Goal: Information Seeking & Learning: Learn about a topic

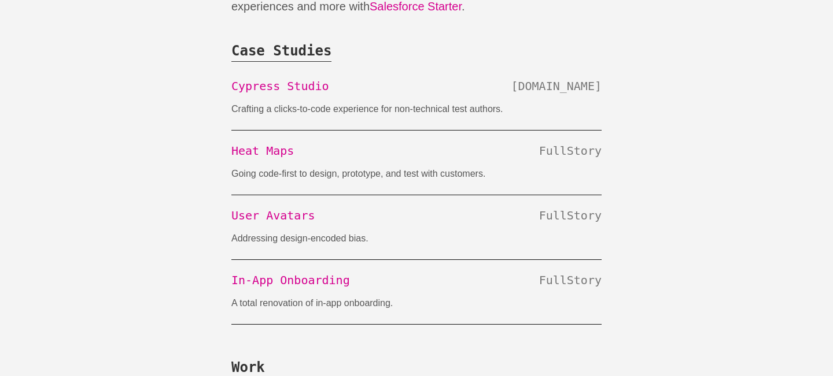
scroll to position [235, 0]
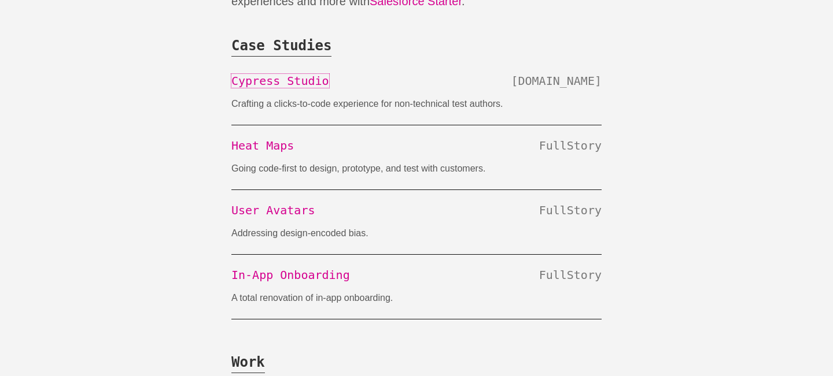
click at [274, 78] on link "Cypress Studio" at bounding box center [280, 81] width 98 height 14
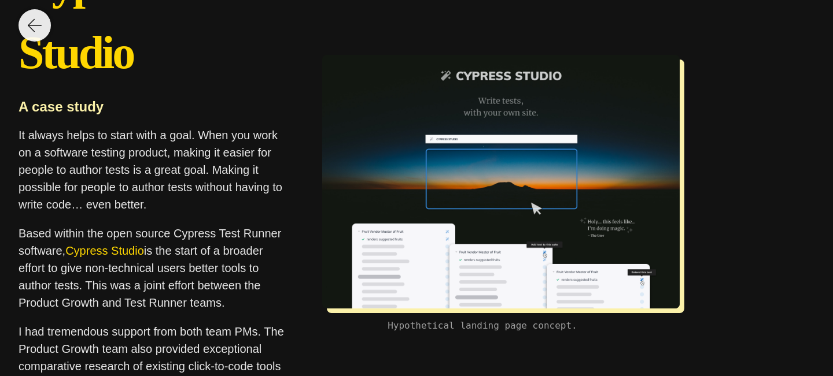
scroll to position [91, 0]
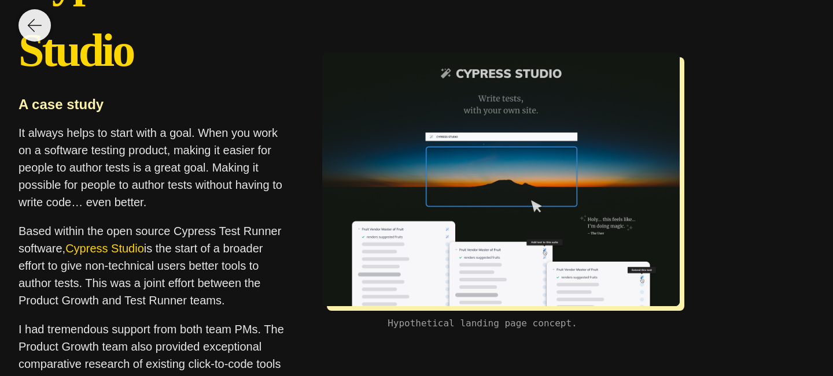
drag, startPoint x: 164, startPoint y: 241, endPoint x: 256, endPoint y: 294, distance: 105.7
click at [256, 294] on p "Based within the open source Cypress Test Runner software, Cypress Studio is th…" at bounding box center [152, 266] width 267 height 87
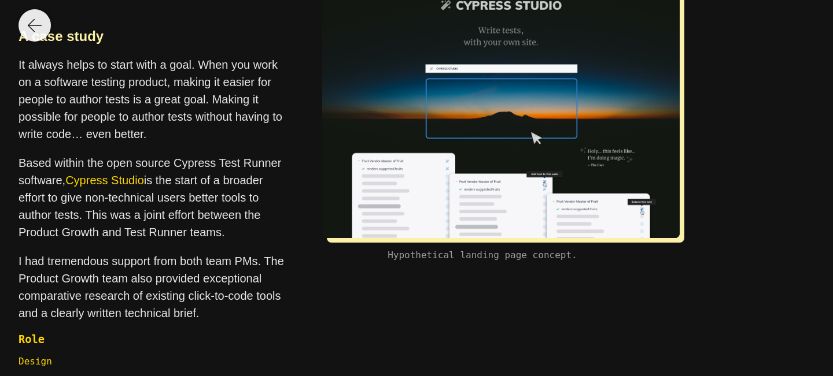
scroll to position [4170, 0]
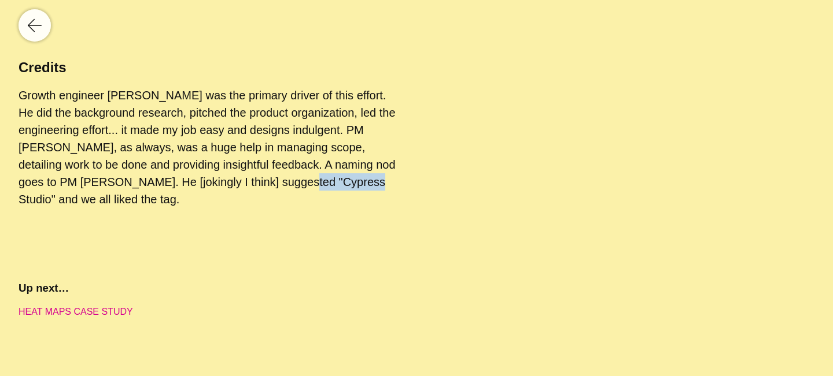
drag, startPoint x: 120, startPoint y: 179, endPoint x: 182, endPoint y: 187, distance: 62.4
click at [182, 187] on p "Growth engineer Zach Panzarino was the primary driver of this effort. He did th…" at bounding box center [208, 147] width 379 height 121
click at [201, 203] on p "Growth engineer Zach Panzarino was the primary driver of this effort. He did th…" at bounding box center [208, 147] width 379 height 121
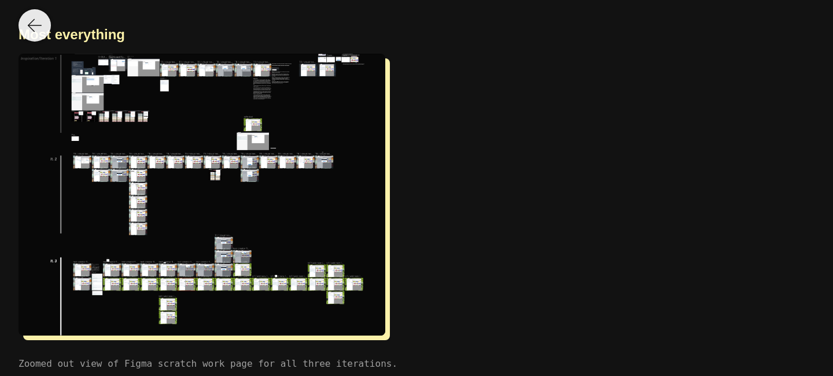
scroll to position [3794, 0]
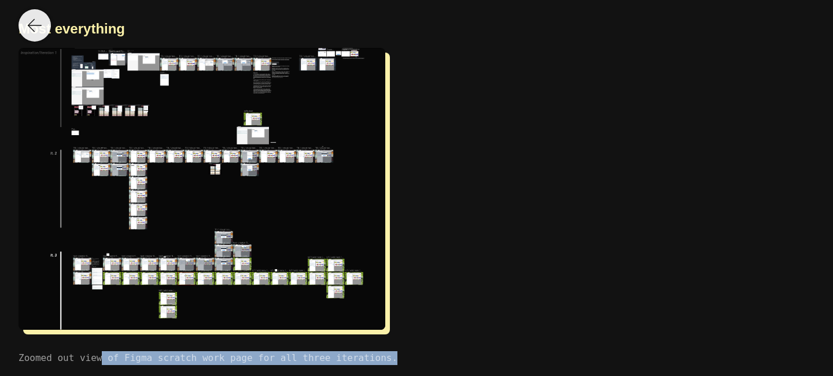
drag, startPoint x: 312, startPoint y: 355, endPoint x: 224, endPoint y: 317, distance: 95.8
click at [226, 320] on div "Most everything Zoomed out view of Figma scratch work page for all three iterat…" at bounding box center [208, 188] width 379 height 372
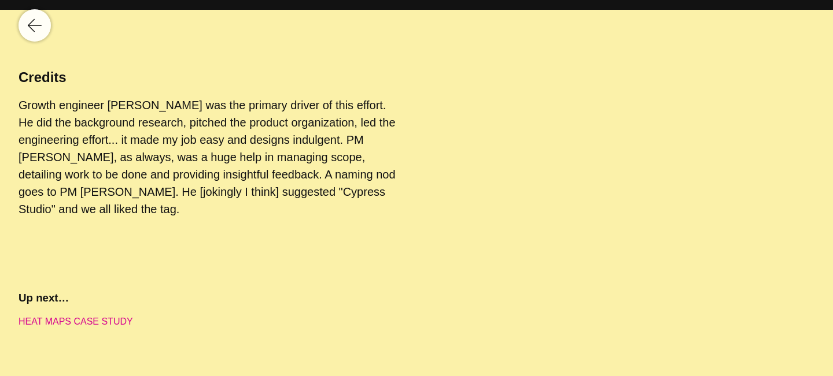
scroll to position [4170, 0]
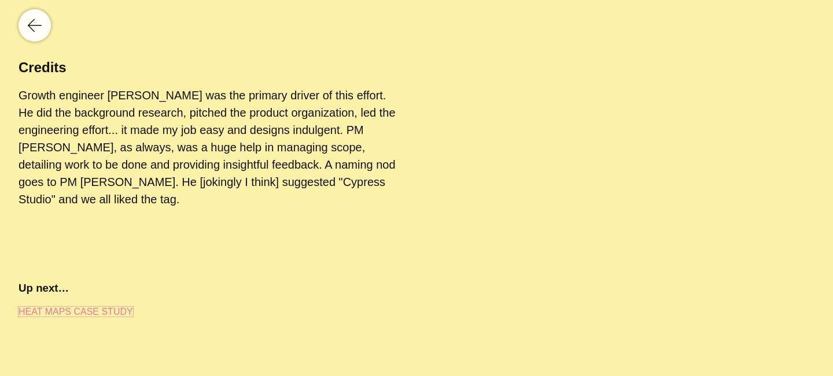
click at [89, 309] on link "Heat Maps Case Study" at bounding box center [76, 312] width 115 height 10
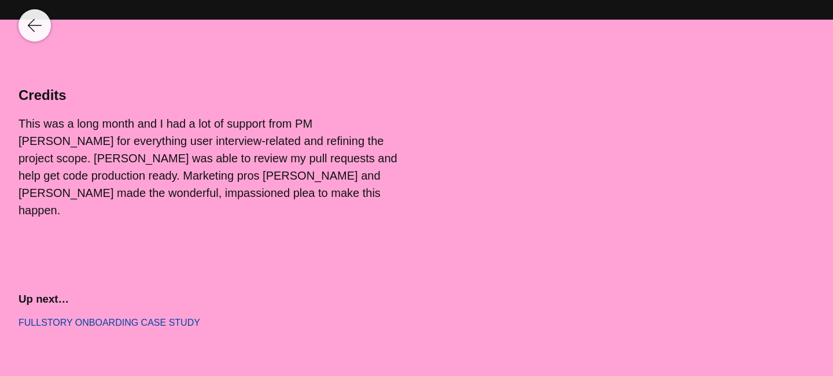
scroll to position [4548, 0]
